Goal: Check status: Check status

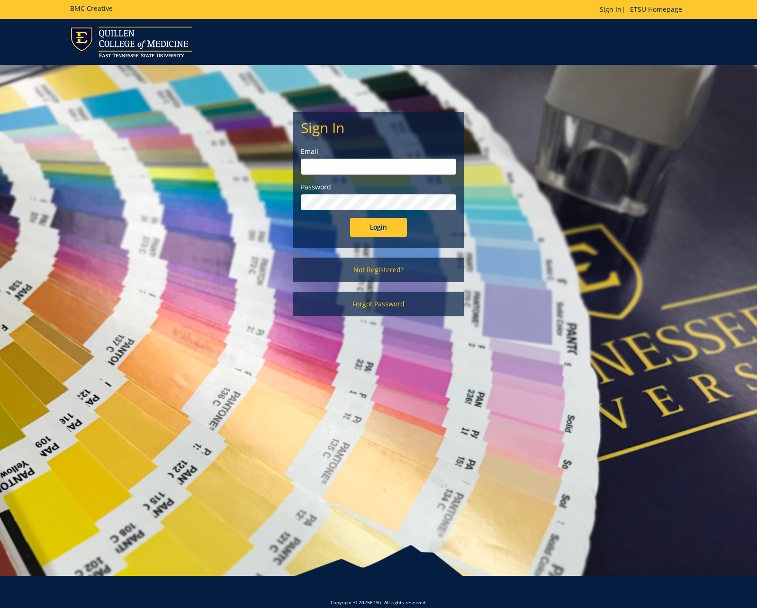
type input "warnerme@etsu.edu"
drag, startPoint x: 363, startPoint y: 224, endPoint x: 449, endPoint y: 256, distance: 92.3
click at [363, 225] on input "Login" at bounding box center [378, 227] width 57 height 19
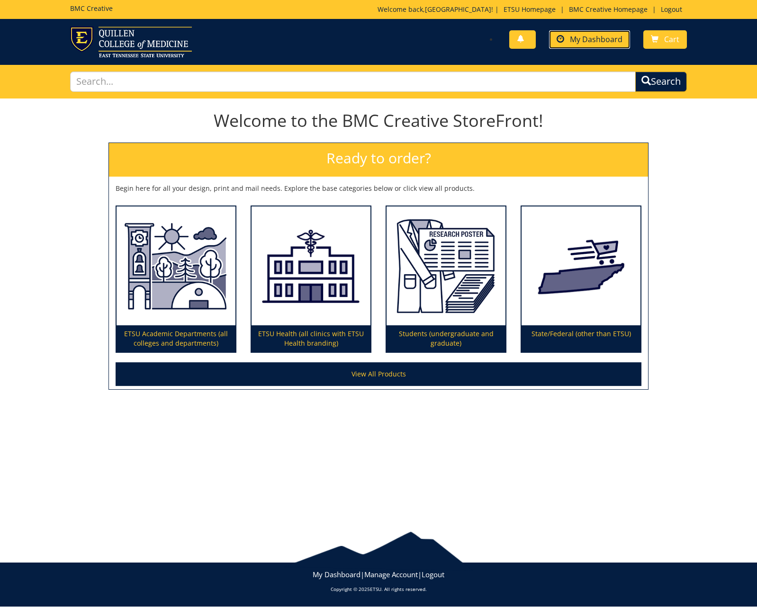
click at [582, 42] on span "My Dashboard" at bounding box center [596, 39] width 53 height 10
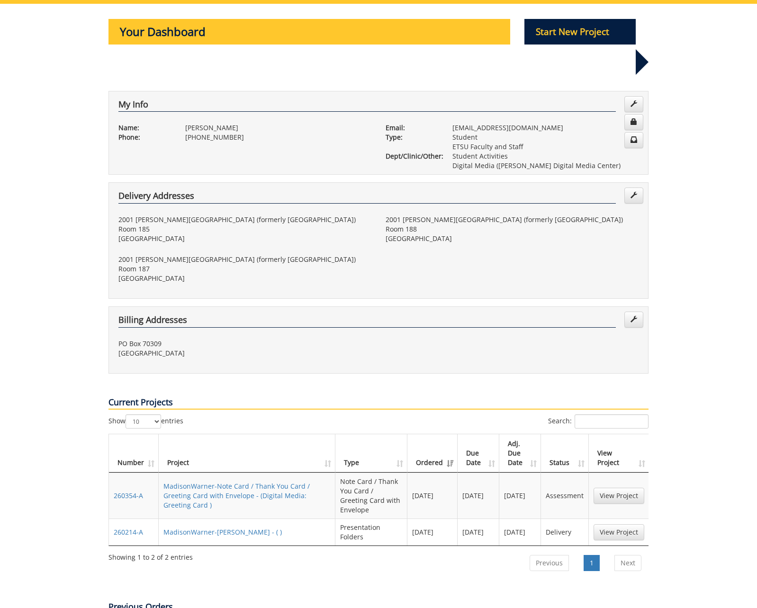
scroll to position [117, 0]
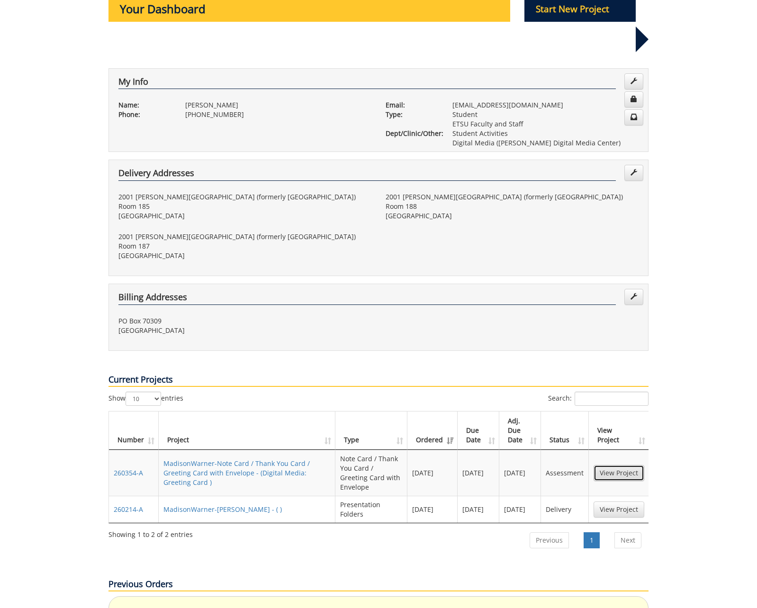
click at [622, 465] on link "View Project" at bounding box center [618, 473] width 51 height 16
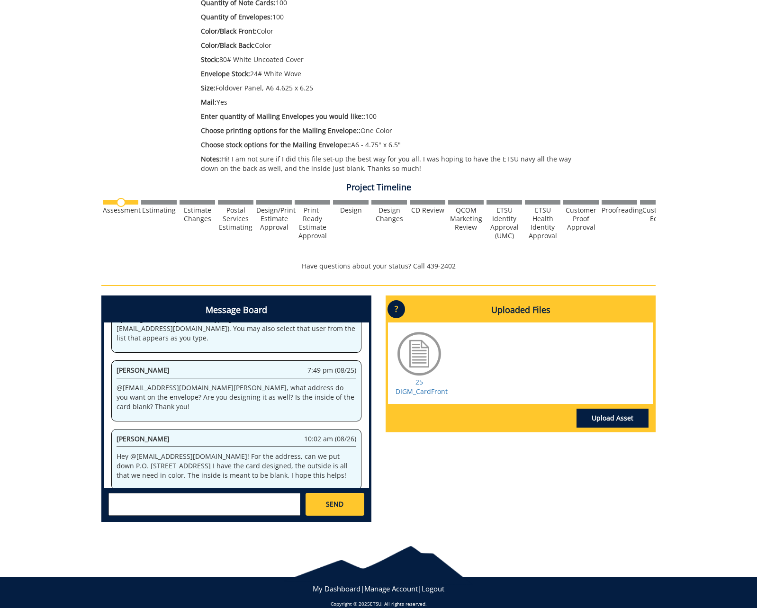
scroll to position [251, 0]
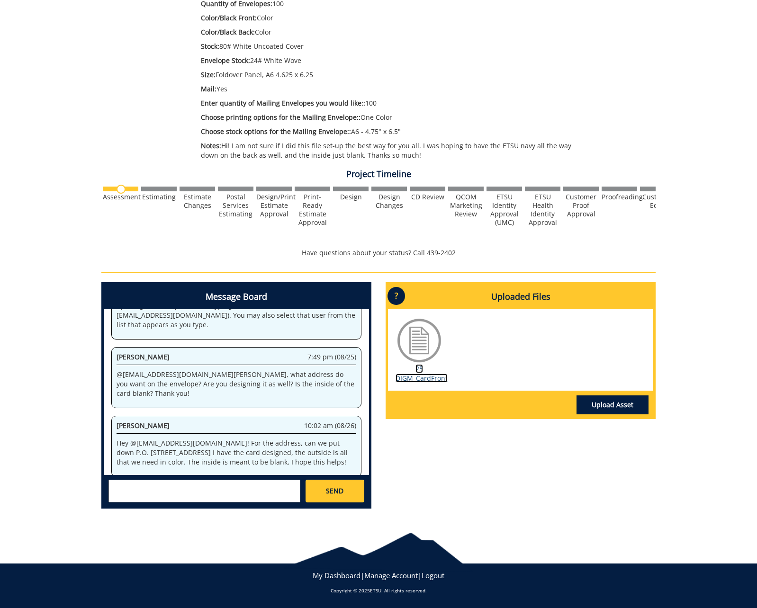
click at [429, 377] on link "25 DIGM_CardFront" at bounding box center [421, 373] width 52 height 18
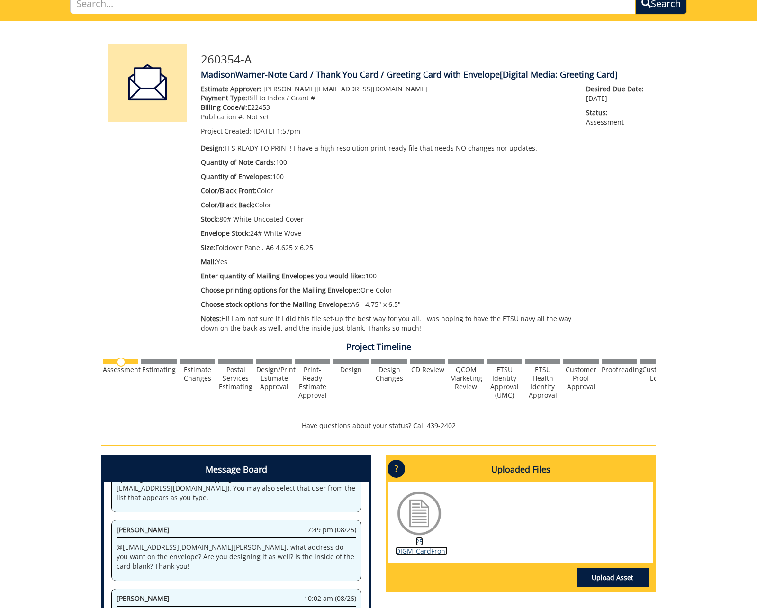
scroll to position [0, 0]
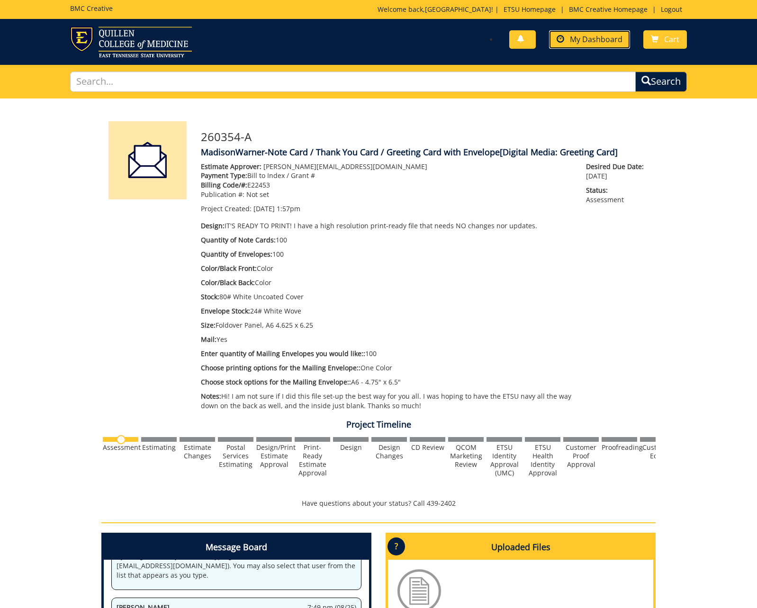
click at [574, 34] on span "My Dashboard" at bounding box center [596, 39] width 53 height 10
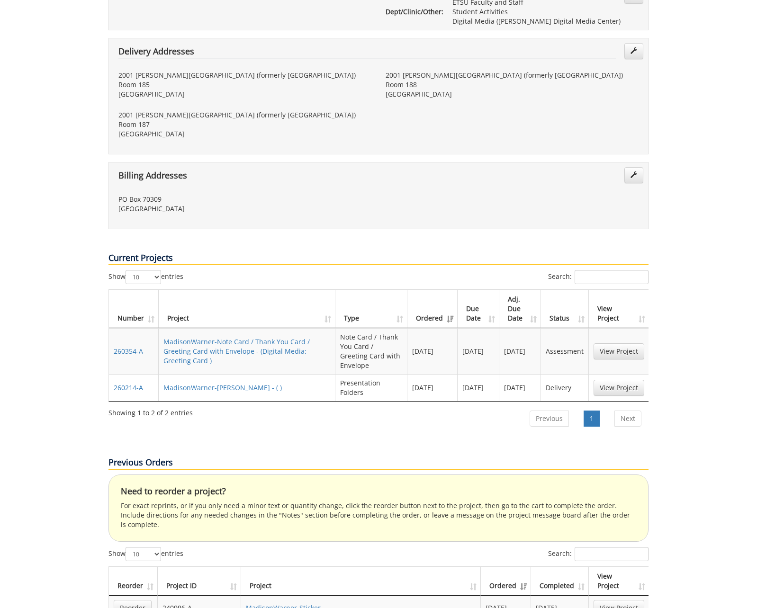
scroll to position [253, 0]
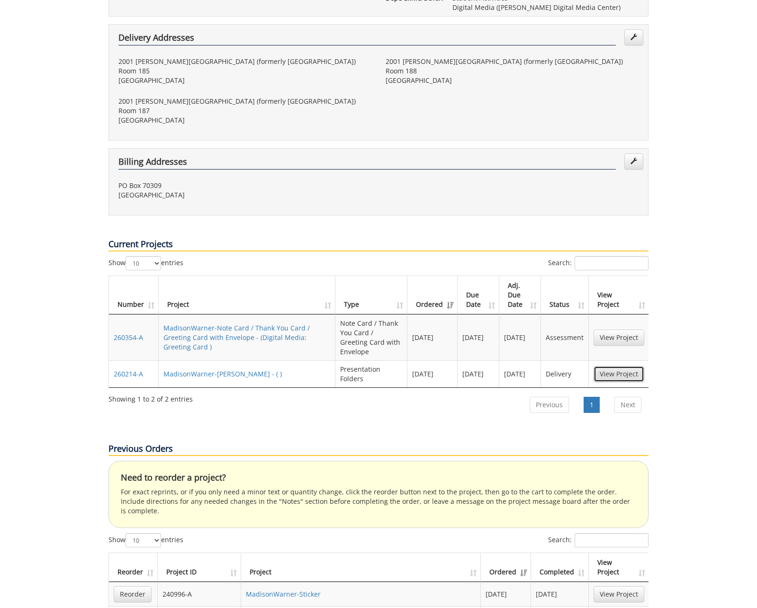
click at [607, 366] on link "View Project" at bounding box center [618, 374] width 51 height 16
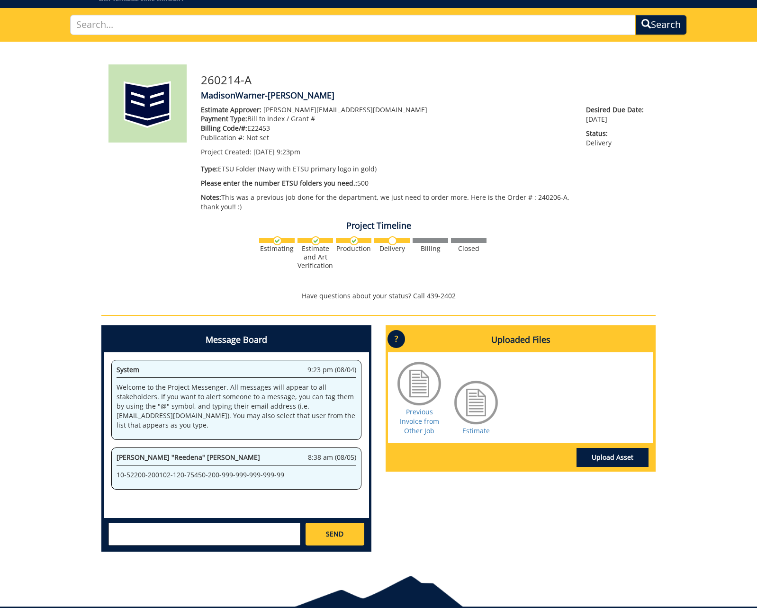
scroll to position [72, 0]
